Goal: Transaction & Acquisition: Download file/media

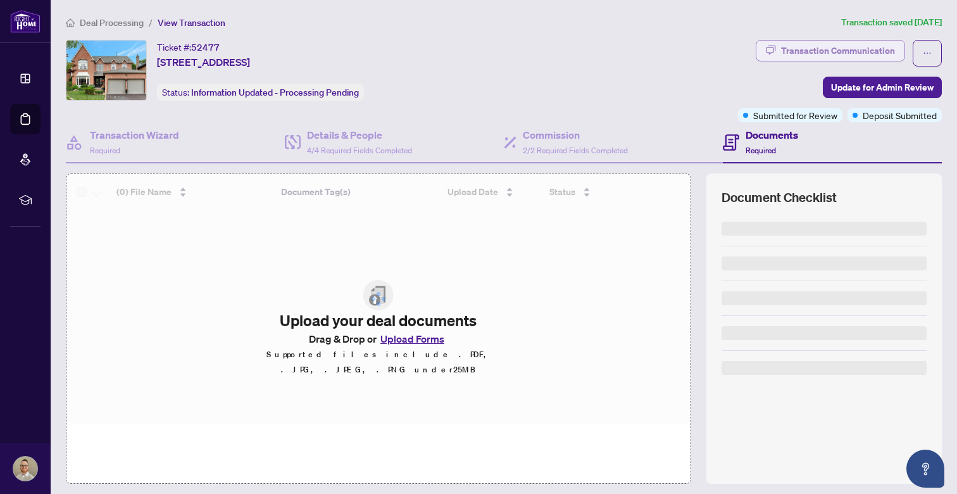
click at [794, 51] on div "Transaction Communication" at bounding box center [838, 51] width 114 height 20
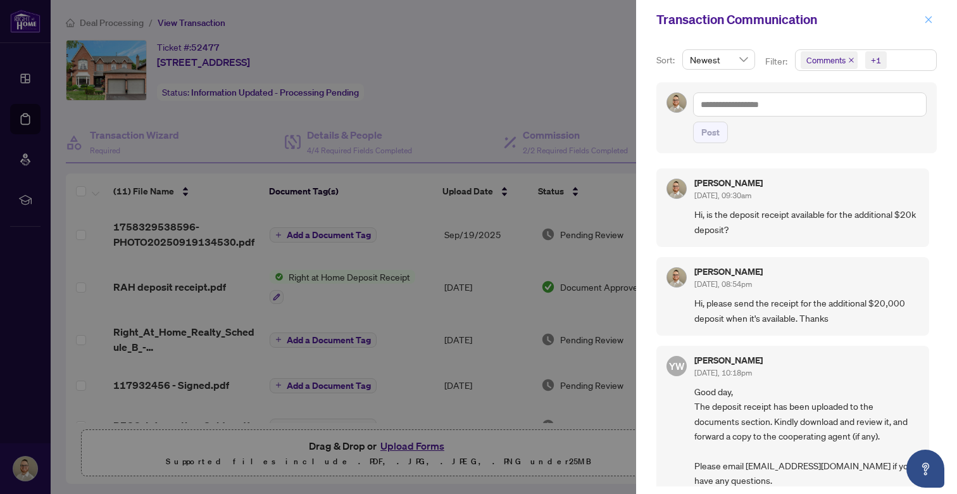
click at [928, 21] on icon "close" at bounding box center [928, 19] width 7 height 7
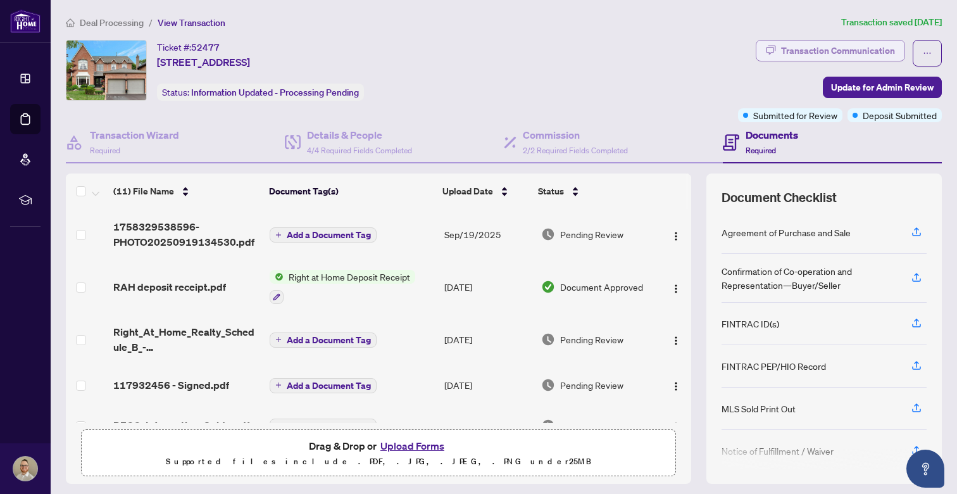
click at [827, 57] on div "Transaction Communication" at bounding box center [838, 51] width 114 height 20
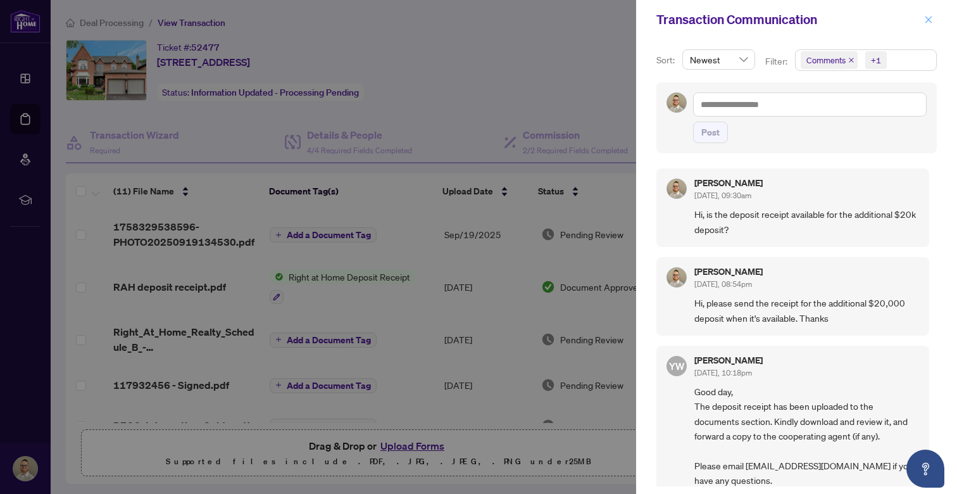
click at [931, 23] on icon "close" at bounding box center [928, 19] width 9 height 9
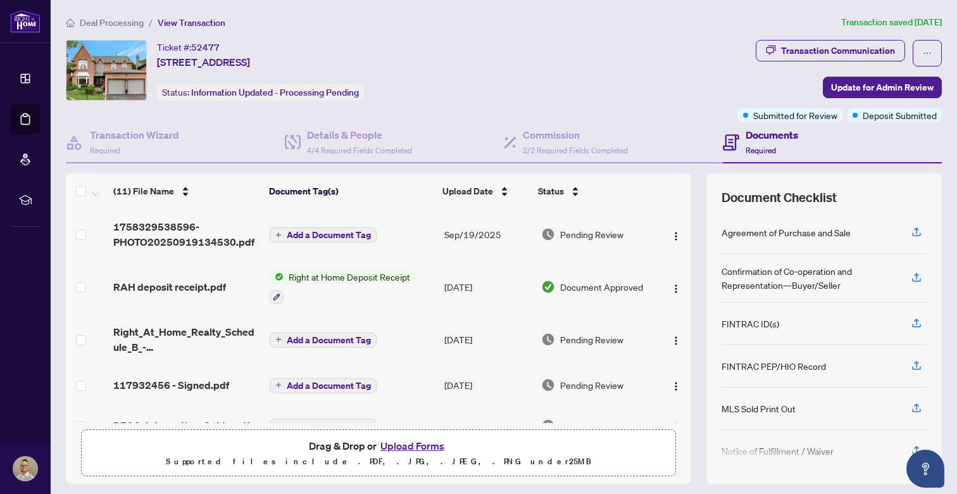
click at [602, 61] on div "Ticket #: 52477 1511 Ravensmoor Cres, Mississauga, Ontario L5M 3L3, Canada Stat…" at bounding box center [399, 70] width 667 height 61
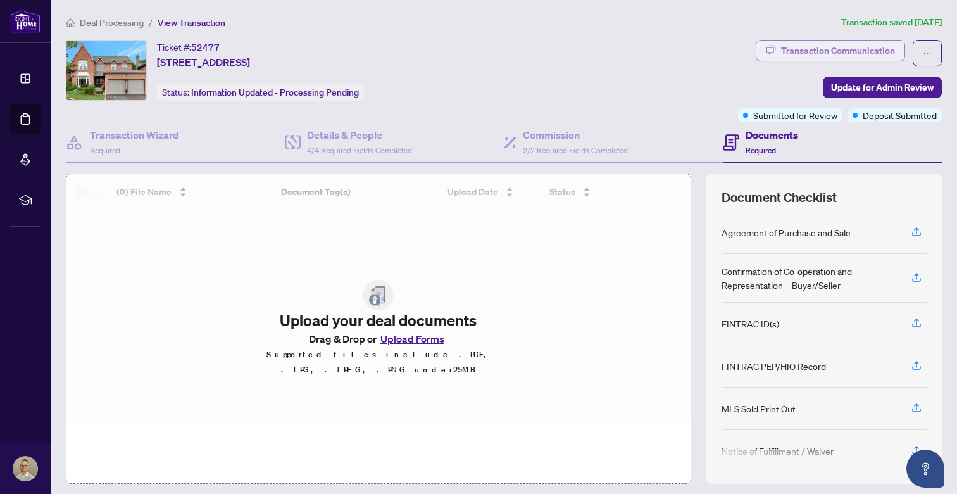
click at [832, 49] on div "Transaction Communication" at bounding box center [838, 51] width 114 height 20
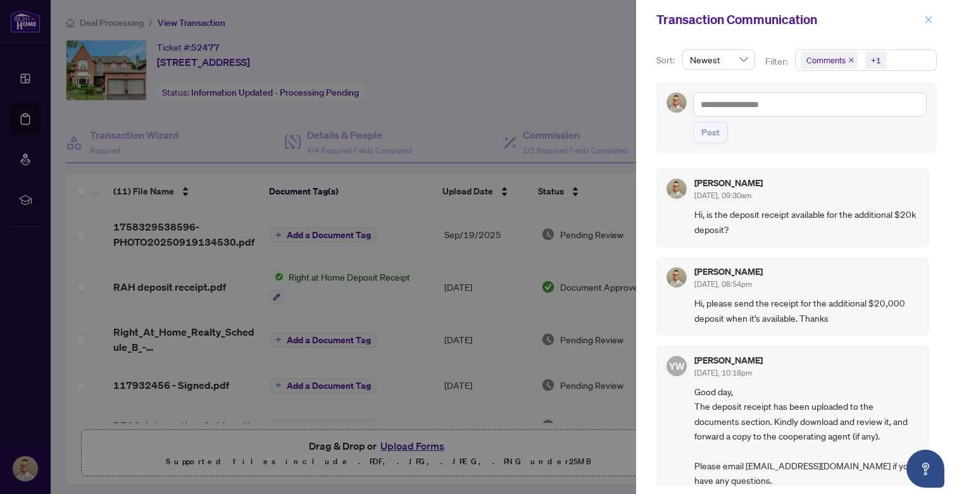
click at [930, 23] on icon "close" at bounding box center [928, 19] width 9 height 9
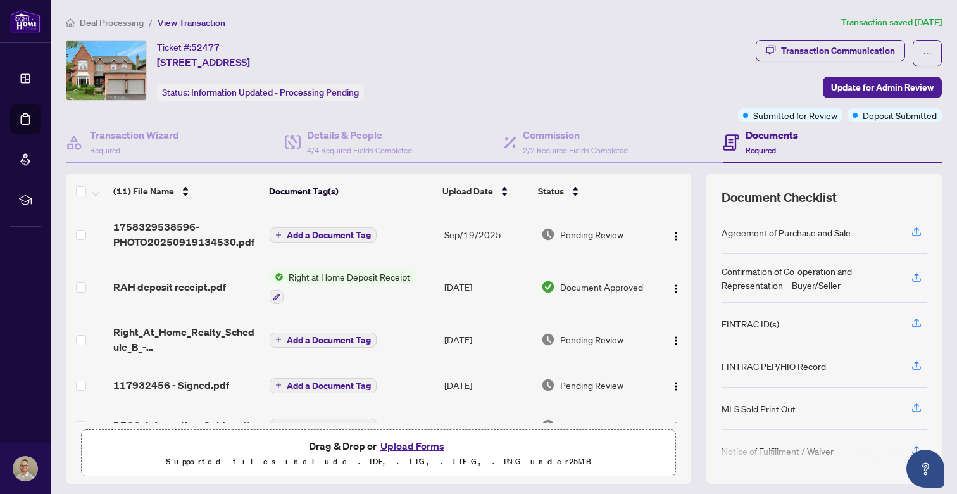
click at [923, 1] on main "Deal Processing / View Transaction Transaction saved 5 days ago Ticket #: 52477…" at bounding box center [504, 247] width 906 height 494
click at [805, 53] on div "Transaction Communication" at bounding box center [838, 51] width 114 height 20
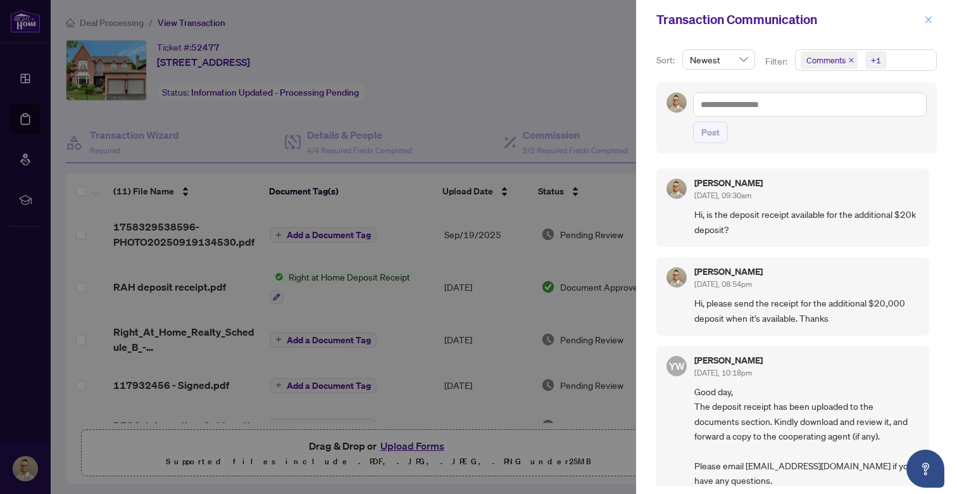
click at [927, 17] on icon "close" at bounding box center [928, 19] width 9 height 9
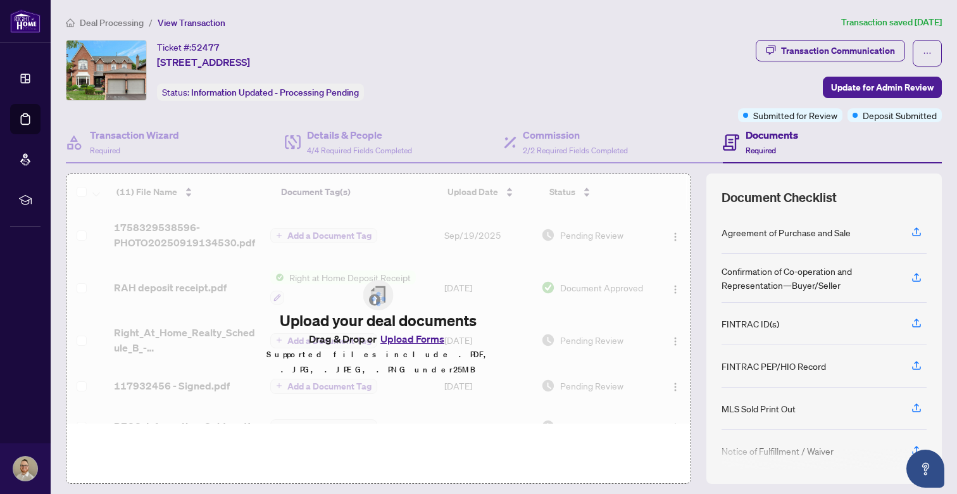
click at [805, 46] on div "Transaction Communication" at bounding box center [838, 51] width 114 height 20
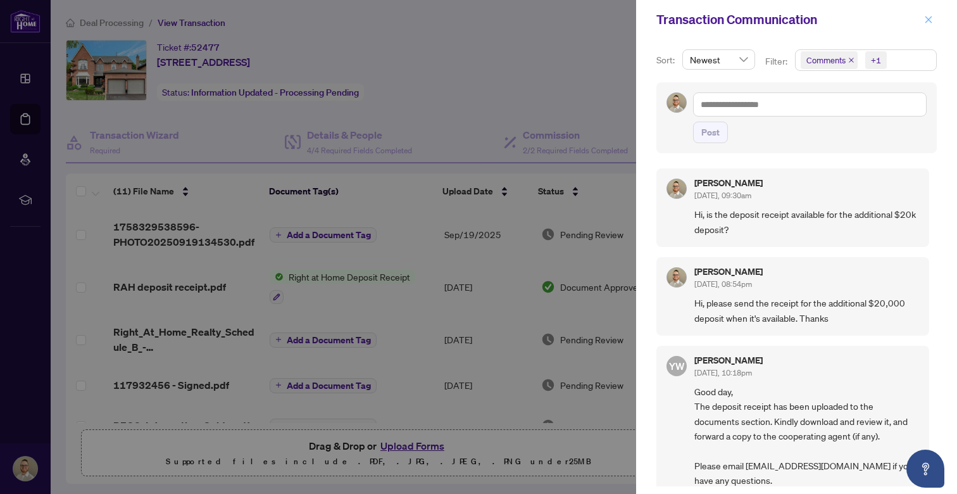
click at [930, 24] on icon "close" at bounding box center [928, 19] width 9 height 9
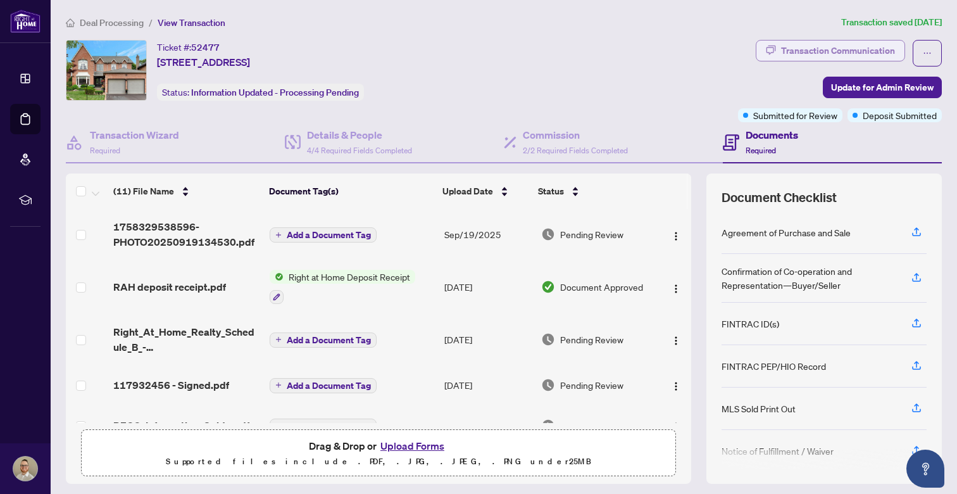
click at [788, 51] on div "Transaction Communication" at bounding box center [838, 51] width 114 height 20
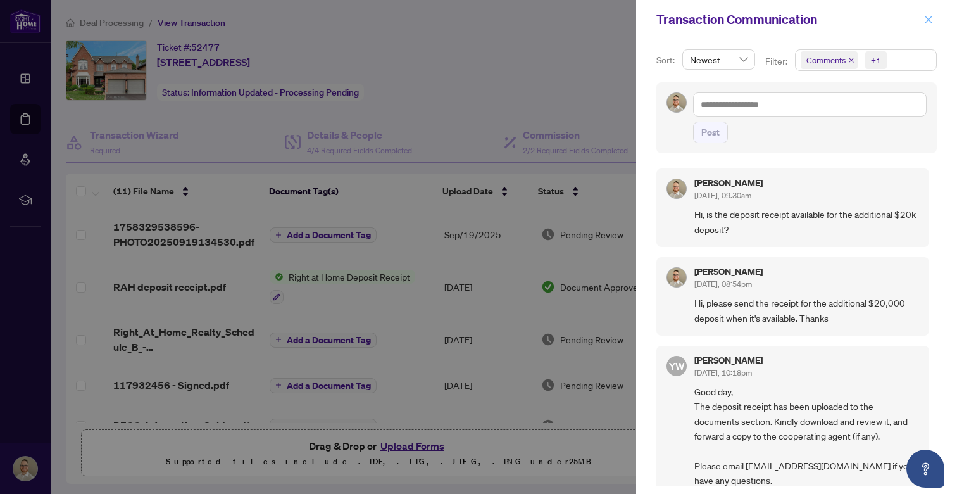
click at [928, 23] on icon "close" at bounding box center [928, 19] width 9 height 9
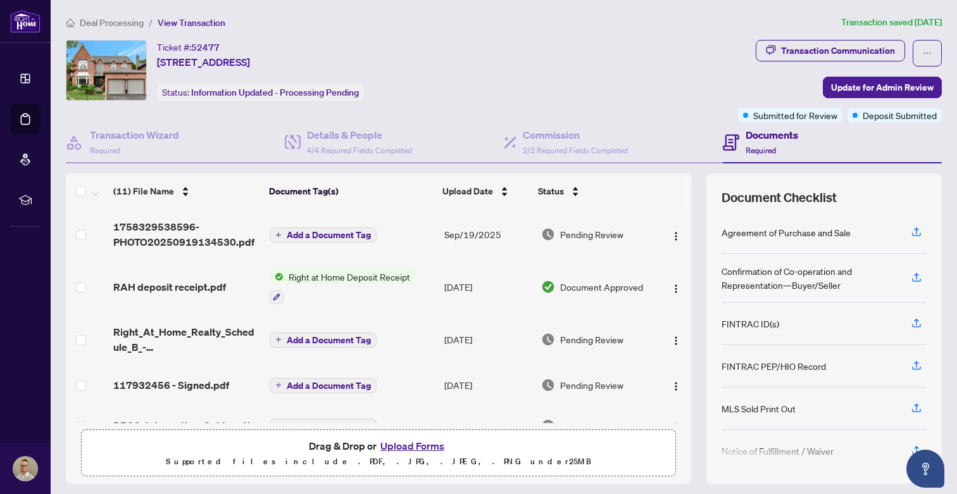
click at [662, 54] on div "Ticket #: 52477 1511 Ravensmoor Cres, Mississauga, Ontario L5M 3L3, Canada Stat…" at bounding box center [399, 70] width 667 height 61
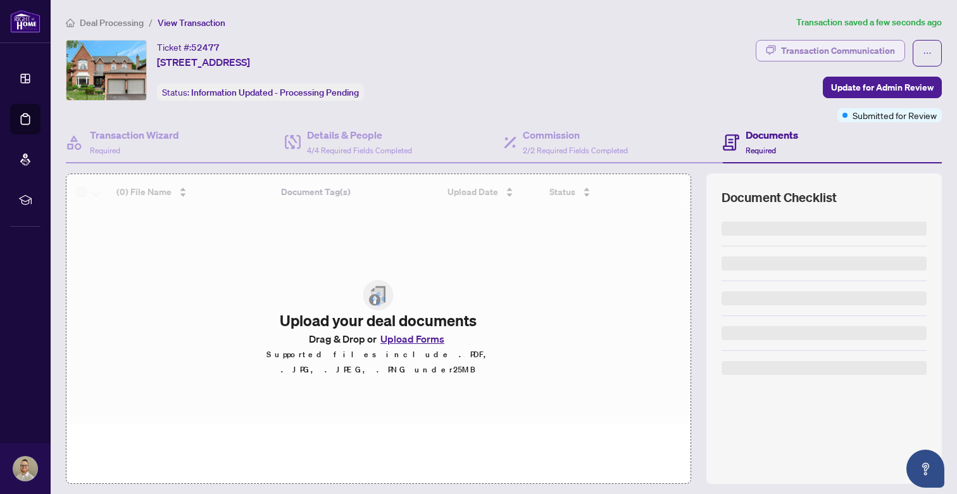
click at [823, 54] on div "Transaction Communication" at bounding box center [838, 51] width 114 height 20
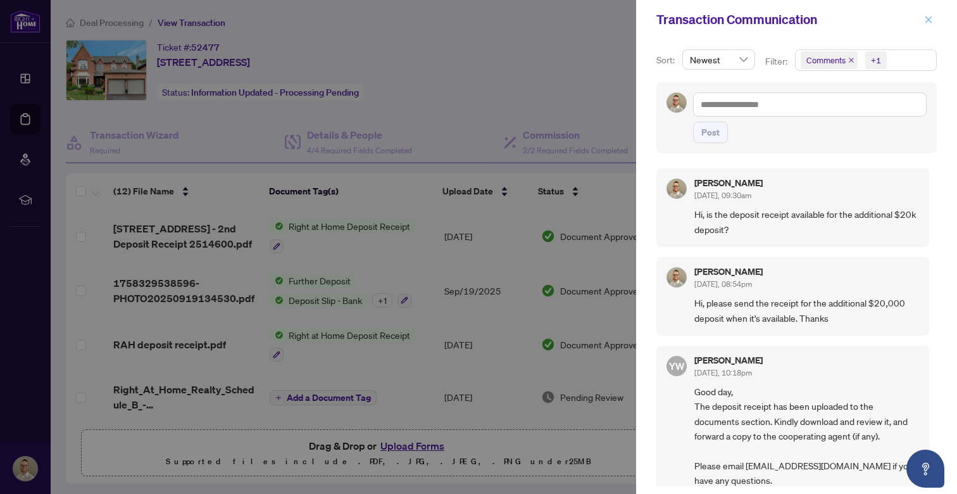
click at [930, 18] on icon "close" at bounding box center [928, 19] width 9 height 9
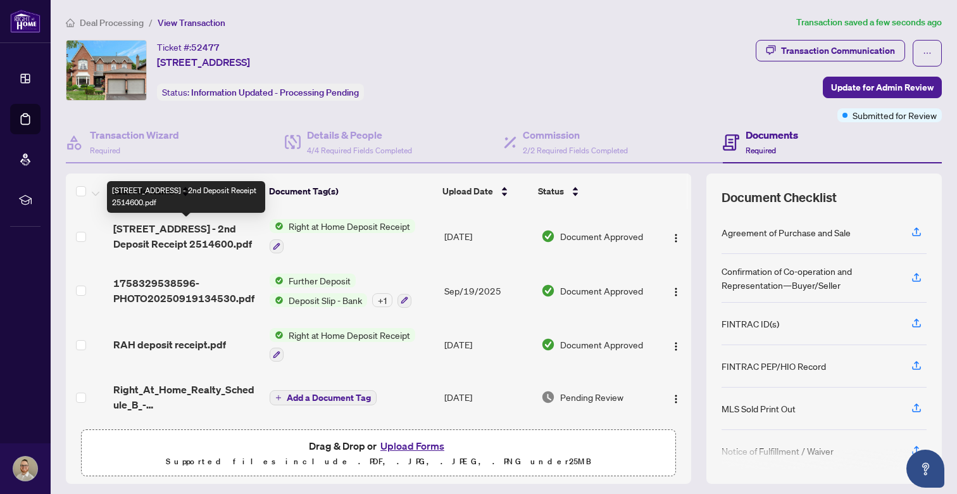
click at [171, 235] on span "[STREET_ADDRESS] - 2nd Deposit Receipt 2514600.pdf" at bounding box center [186, 236] width 146 height 30
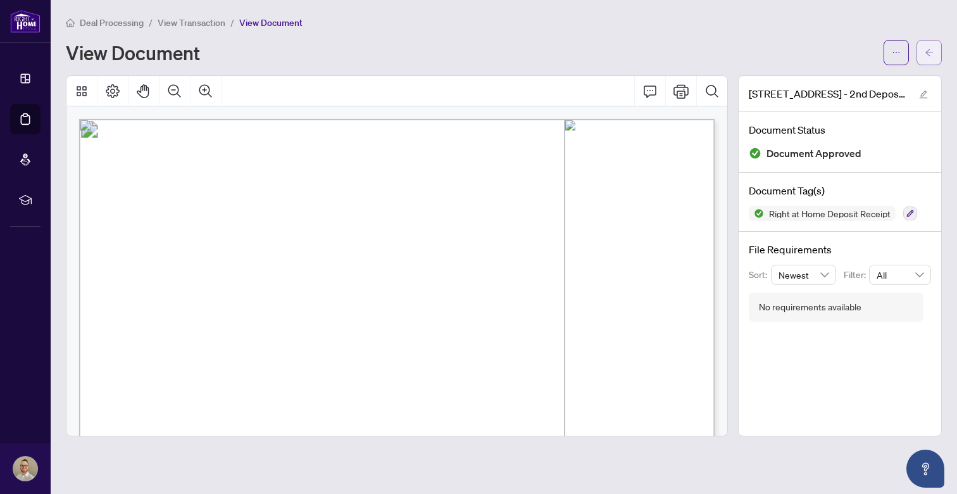
click at [925, 53] on icon "arrow-left" at bounding box center [929, 52] width 9 height 9
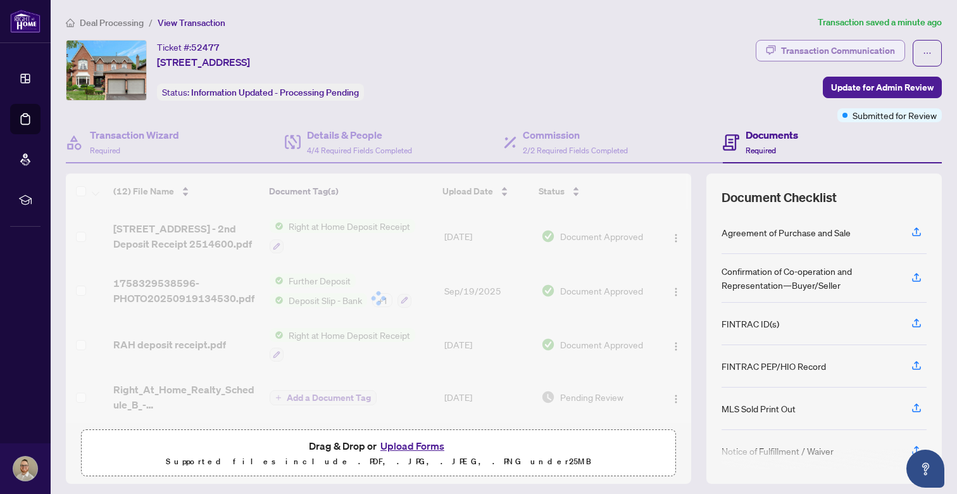
click at [853, 56] on div "Transaction Communication" at bounding box center [838, 51] width 114 height 20
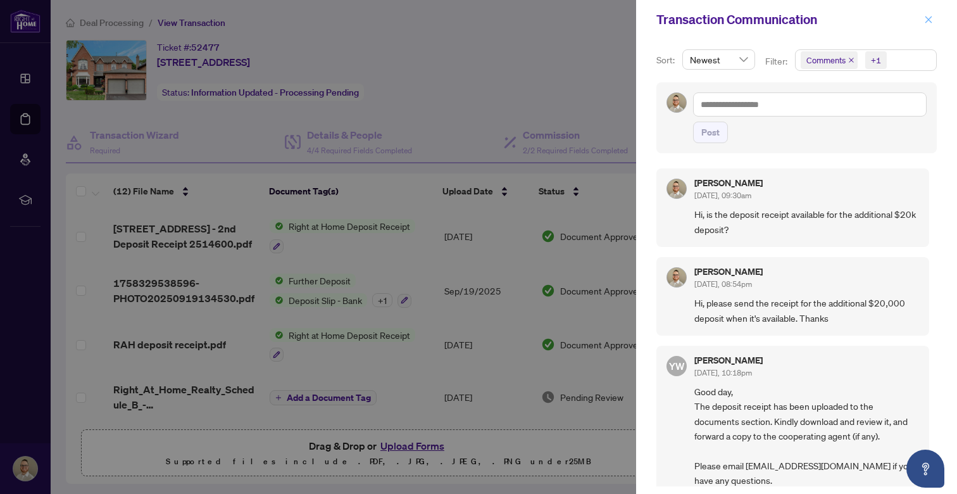
click at [930, 20] on icon "close" at bounding box center [928, 19] width 9 height 9
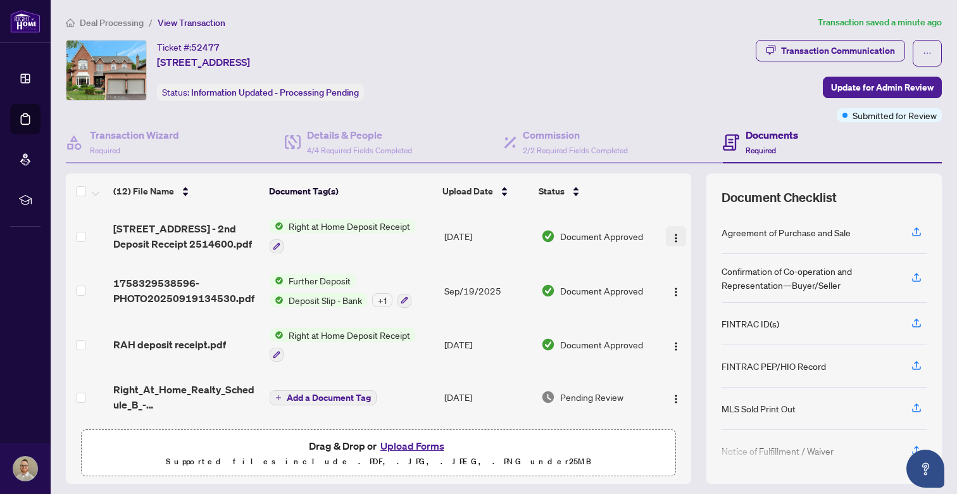
click at [671, 235] on img "button" at bounding box center [676, 238] width 10 height 10
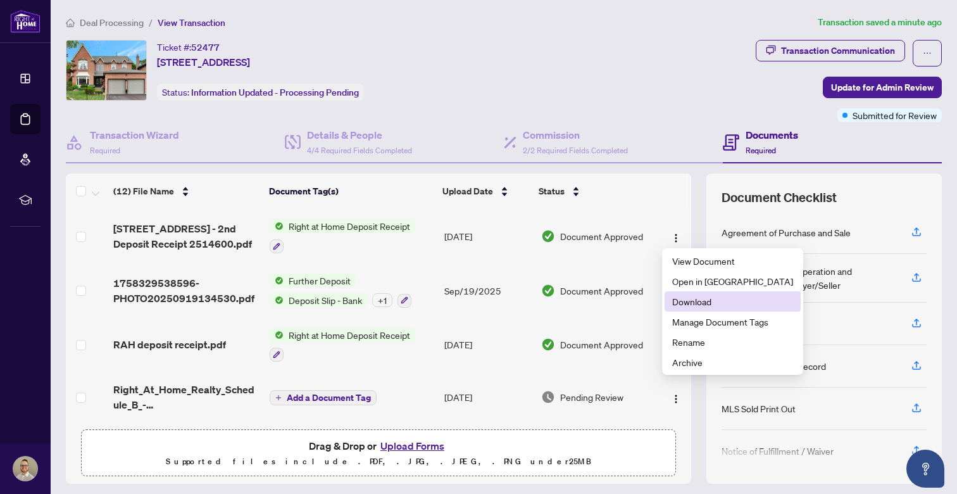
click at [689, 299] on span "Download" at bounding box center [732, 301] width 121 height 14
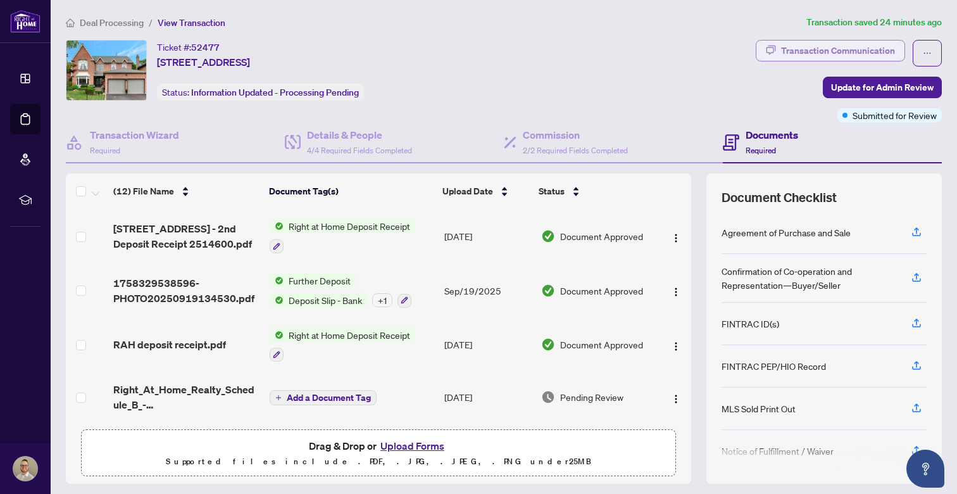
click at [897, 52] on button "Transaction Communication" at bounding box center [830, 51] width 149 height 22
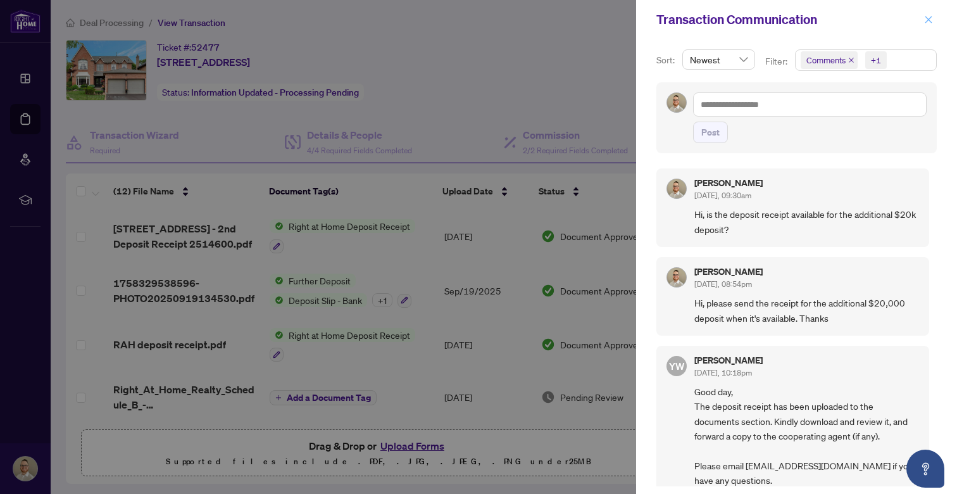
click at [928, 20] on icon "close" at bounding box center [928, 19] width 7 height 7
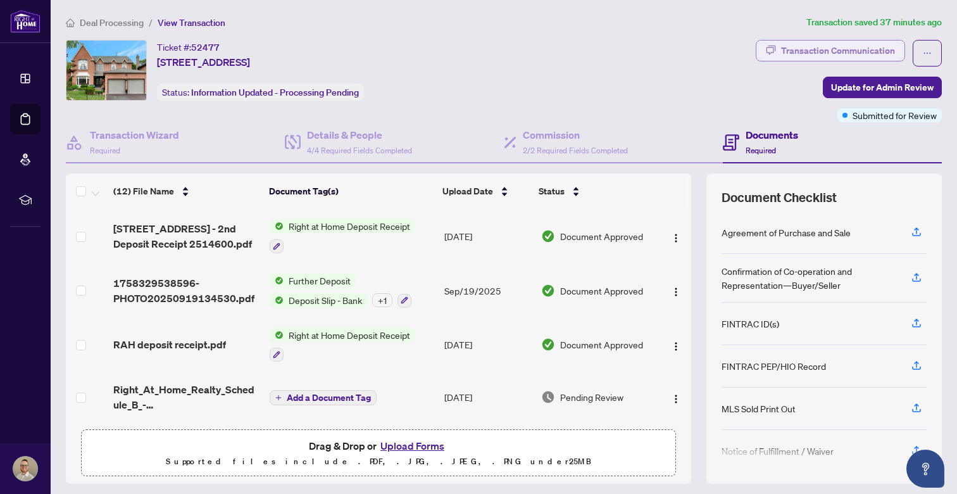
click at [878, 47] on div "Transaction Communication" at bounding box center [838, 51] width 114 height 20
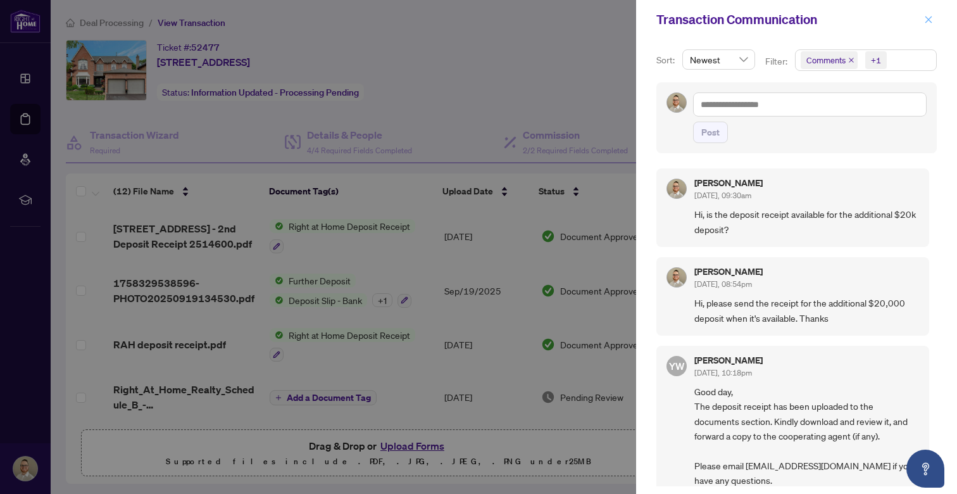
click at [926, 16] on icon "close" at bounding box center [928, 19] width 9 height 9
